Goal: Task Accomplishment & Management: Manage account settings

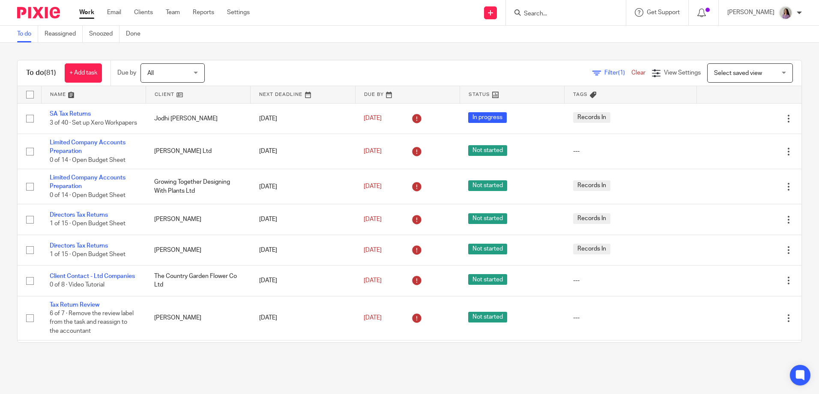
click at [547, 13] on input "Search" at bounding box center [561, 14] width 77 height 8
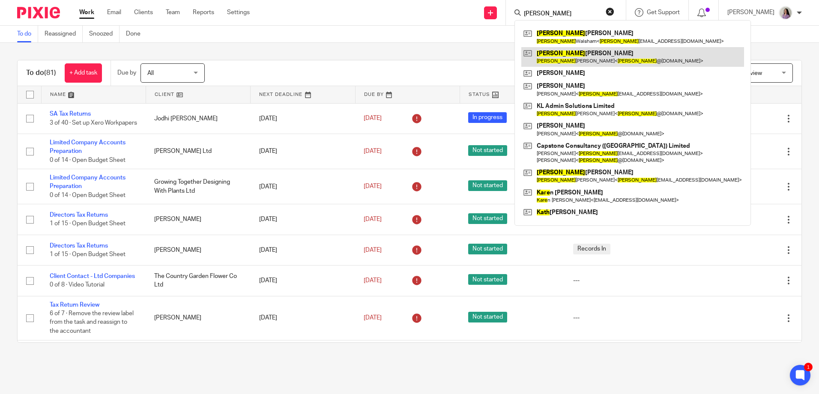
type input "kate"
click at [582, 58] on link at bounding box center [633, 57] width 223 height 20
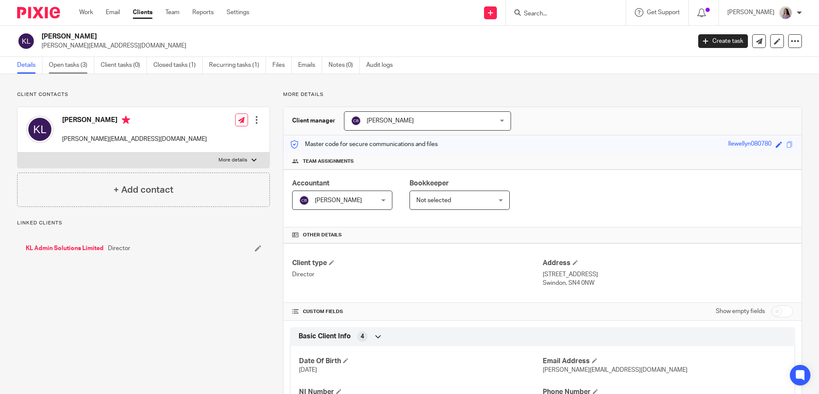
click at [73, 68] on link "Open tasks (3)" at bounding box center [71, 65] width 45 height 17
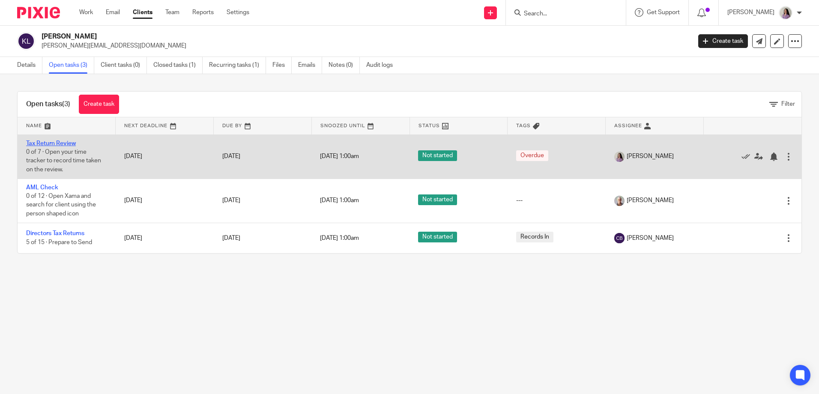
click at [61, 141] on link "Tax Return Review" at bounding box center [51, 144] width 50 height 6
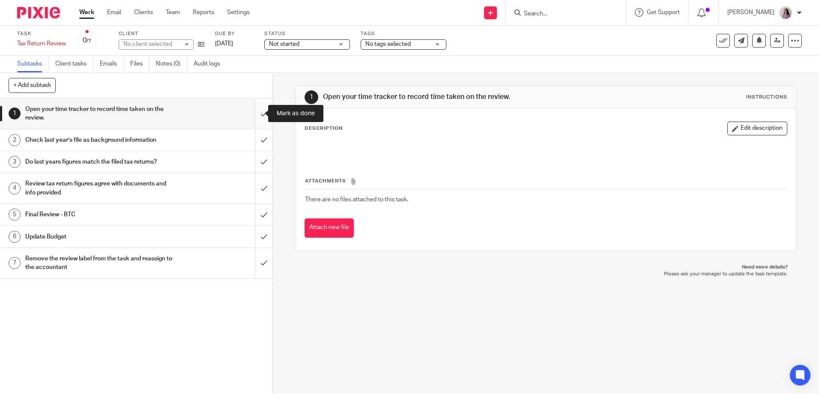
click at [257, 119] on input "submit" at bounding box center [136, 114] width 273 height 30
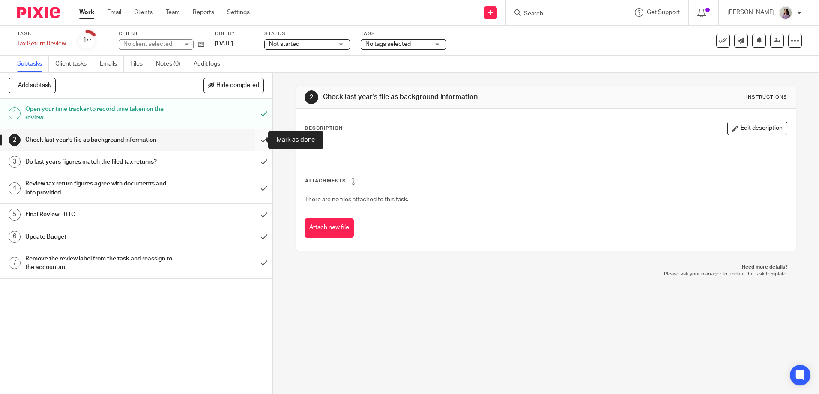
click at [255, 150] on input "submit" at bounding box center [136, 139] width 273 height 21
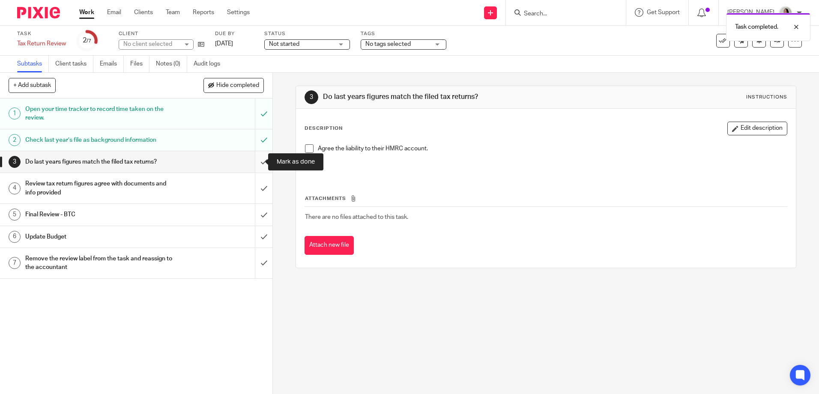
click at [255, 167] on input "submit" at bounding box center [136, 161] width 273 height 21
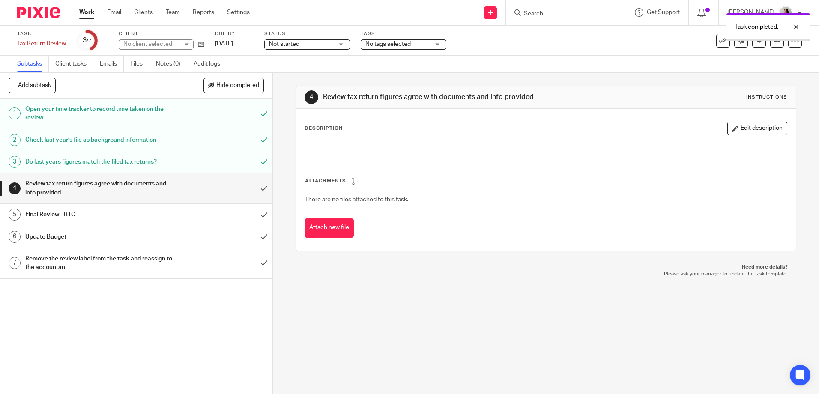
click at [251, 191] on input "submit" at bounding box center [136, 188] width 273 height 30
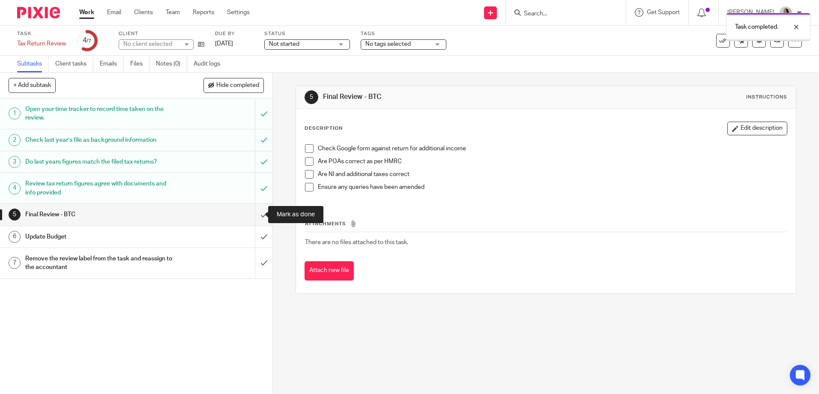
click at [253, 214] on input "submit" at bounding box center [136, 214] width 273 height 21
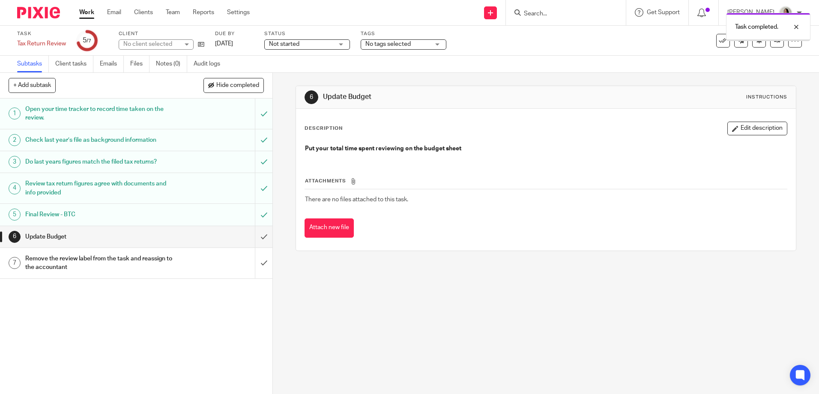
click at [254, 236] on input "submit" at bounding box center [136, 236] width 273 height 21
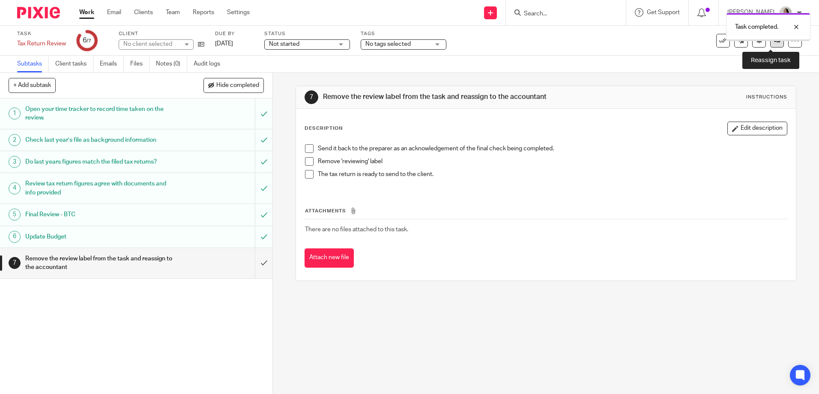
click at [774, 41] on icon at bounding box center [777, 40] width 6 height 6
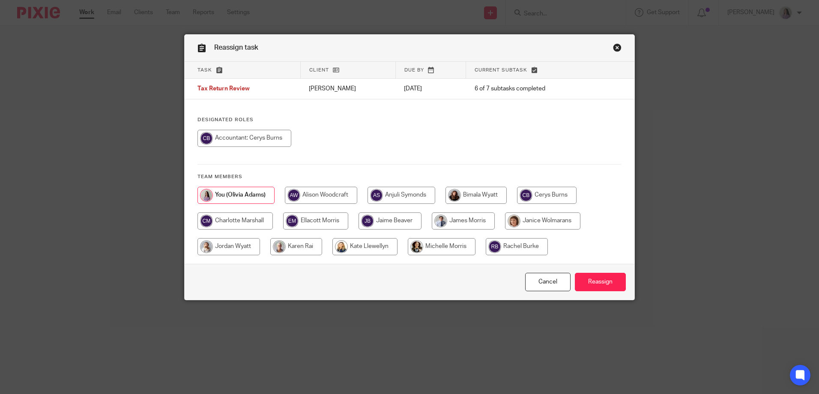
click at [250, 145] on input "radio" at bounding box center [245, 138] width 94 height 17
radio input "true"
click at [608, 283] on input "Reassign" at bounding box center [600, 282] width 51 height 18
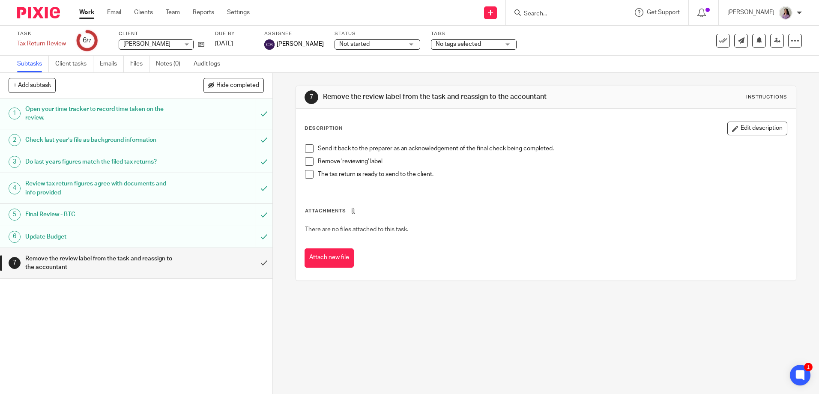
click at [96, 10] on ul "Work Email Clients Team Reports Settings" at bounding box center [170, 12] width 183 height 9
click at [90, 15] on link "Work" at bounding box center [86, 12] width 15 height 9
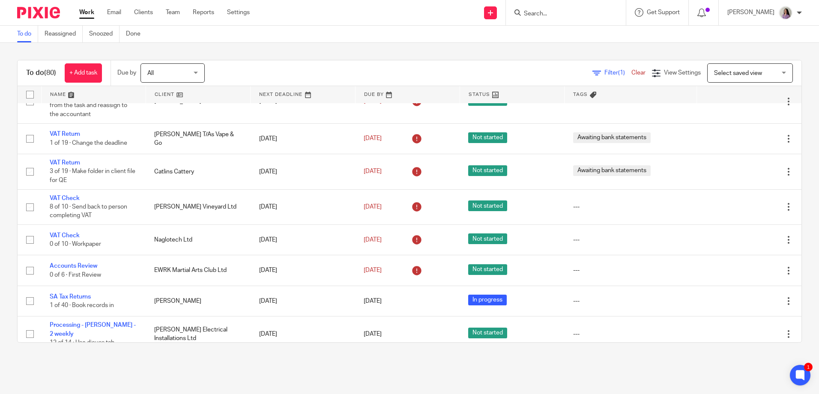
scroll to position [129, 0]
